Goal: Find specific page/section

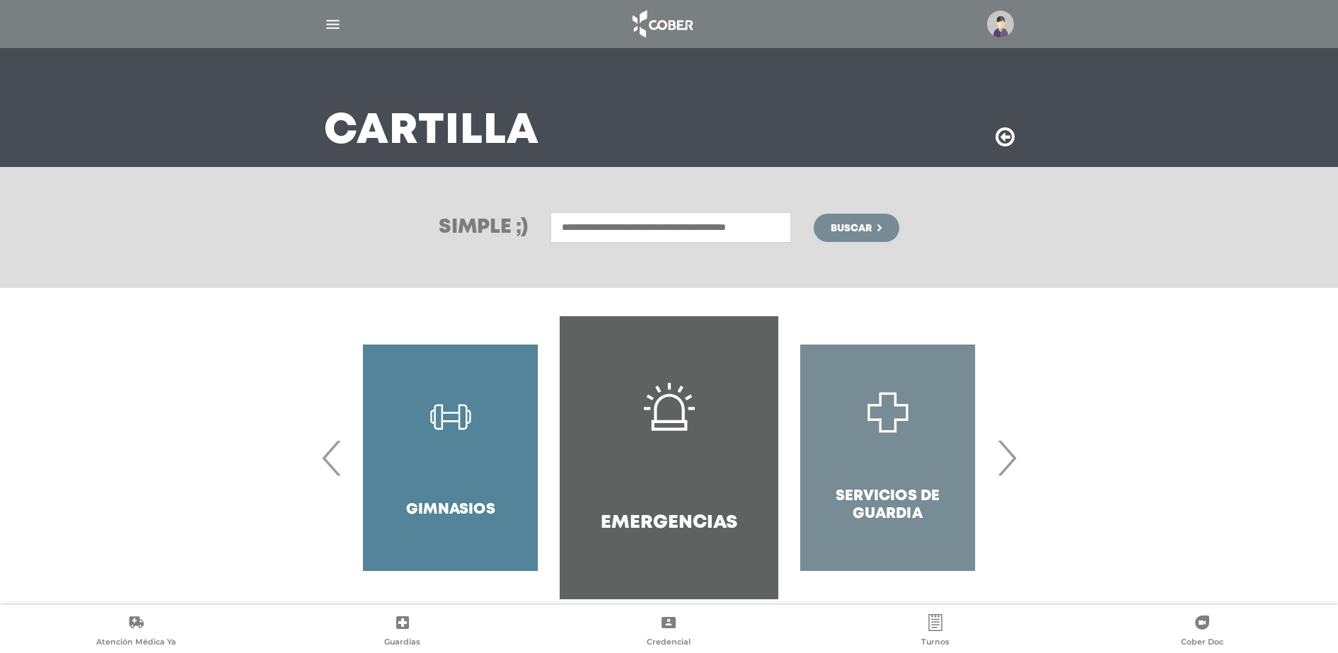
scroll to position [74, 0]
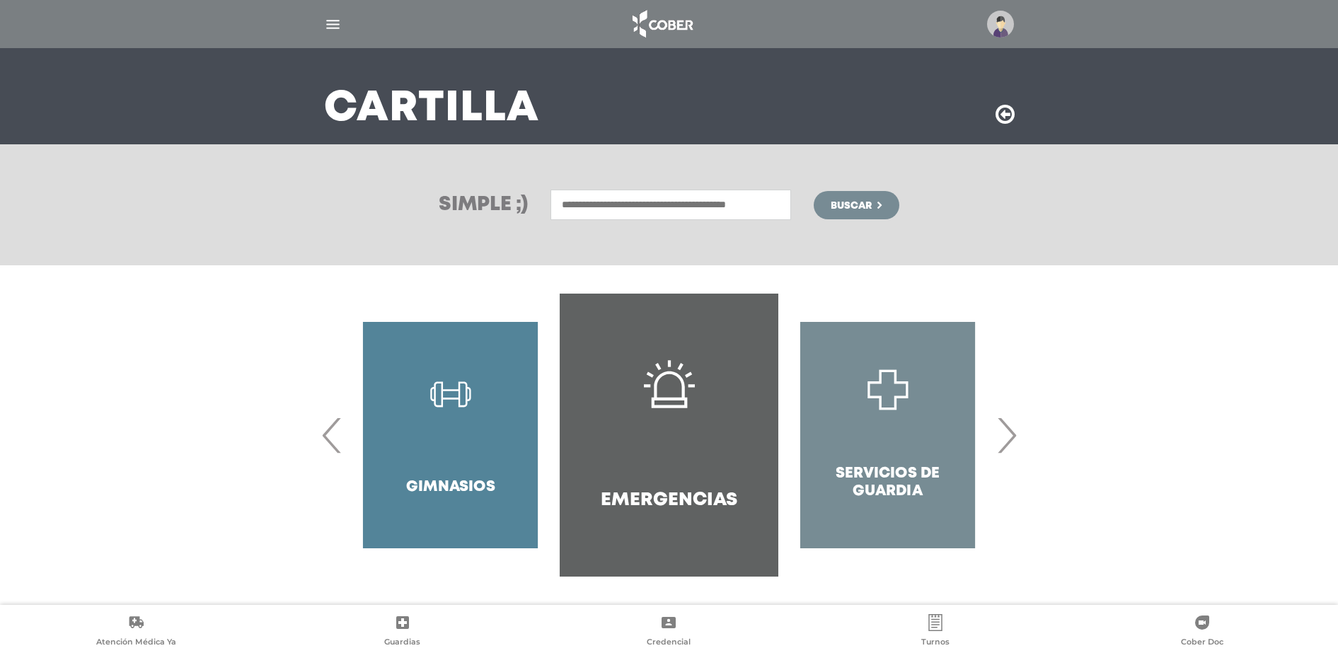
click at [577, 204] on input "text" at bounding box center [670, 205] width 241 height 30
click at [671, 236] on div "Centro Medico [GEOGRAPHIC_DATA]" at bounding box center [670, 235] width 235 height 17
type input "**********"
click at [850, 203] on span "Buscar" at bounding box center [850, 206] width 41 height 10
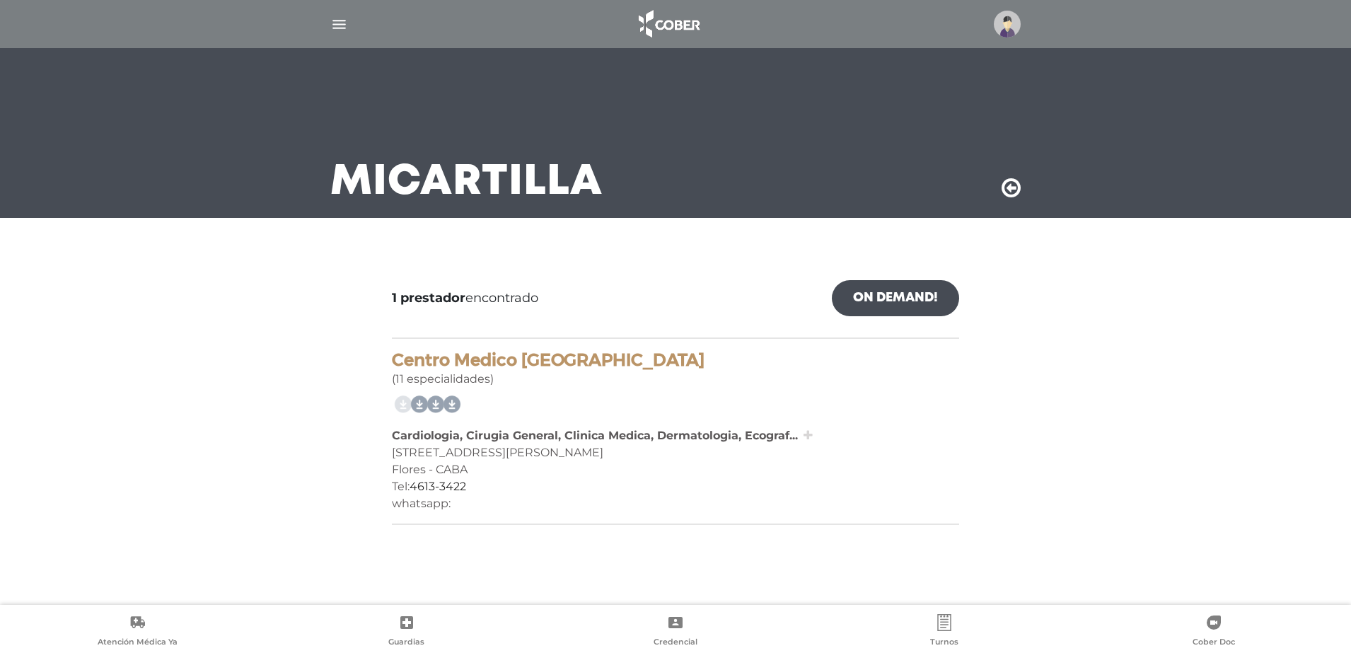
click at [809, 438] on icon at bounding box center [808, 434] width 9 height 11
